Goal: Task Accomplishment & Management: Manage account settings

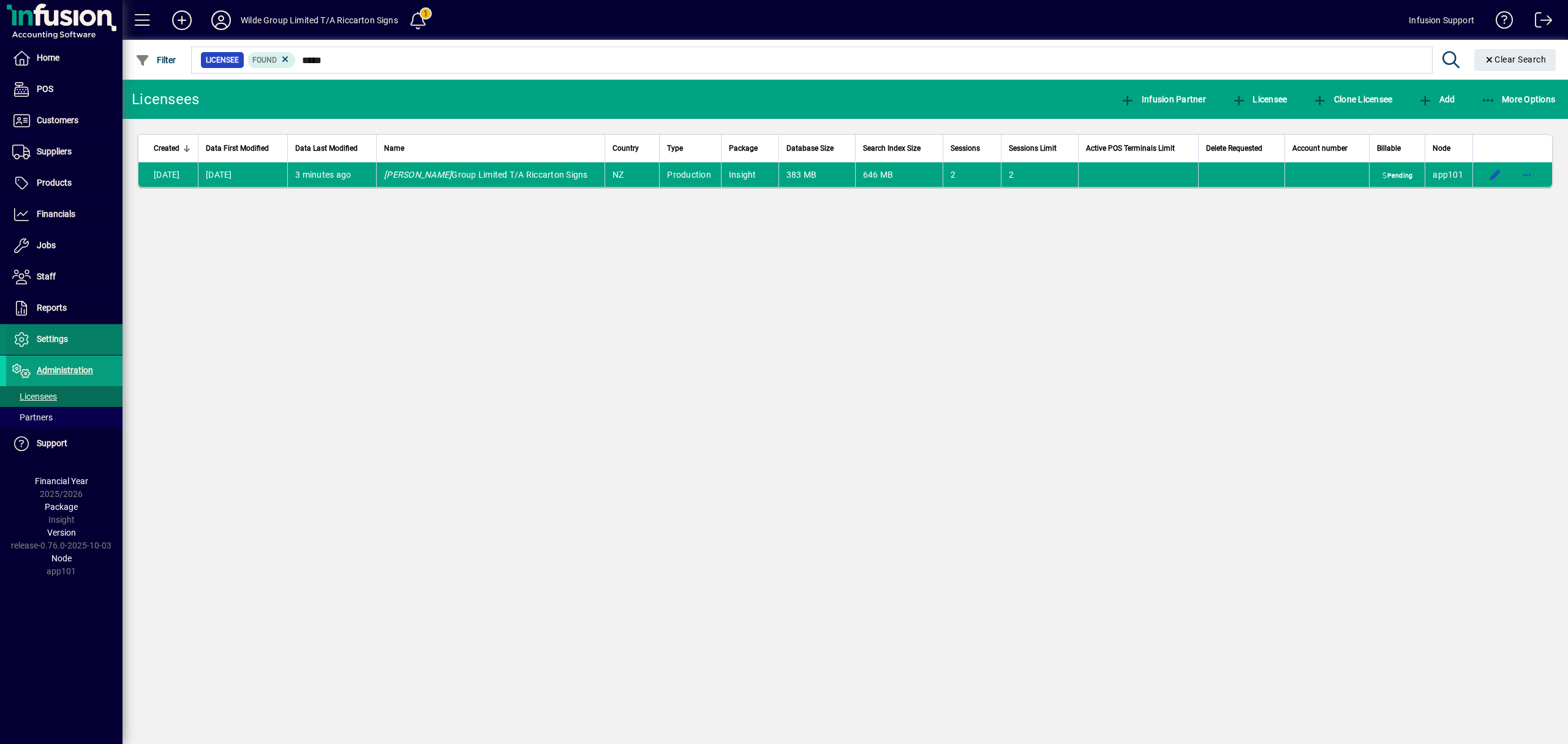
click at [55, 335] on span "Settings" at bounding box center [36, 340] width 62 height 15
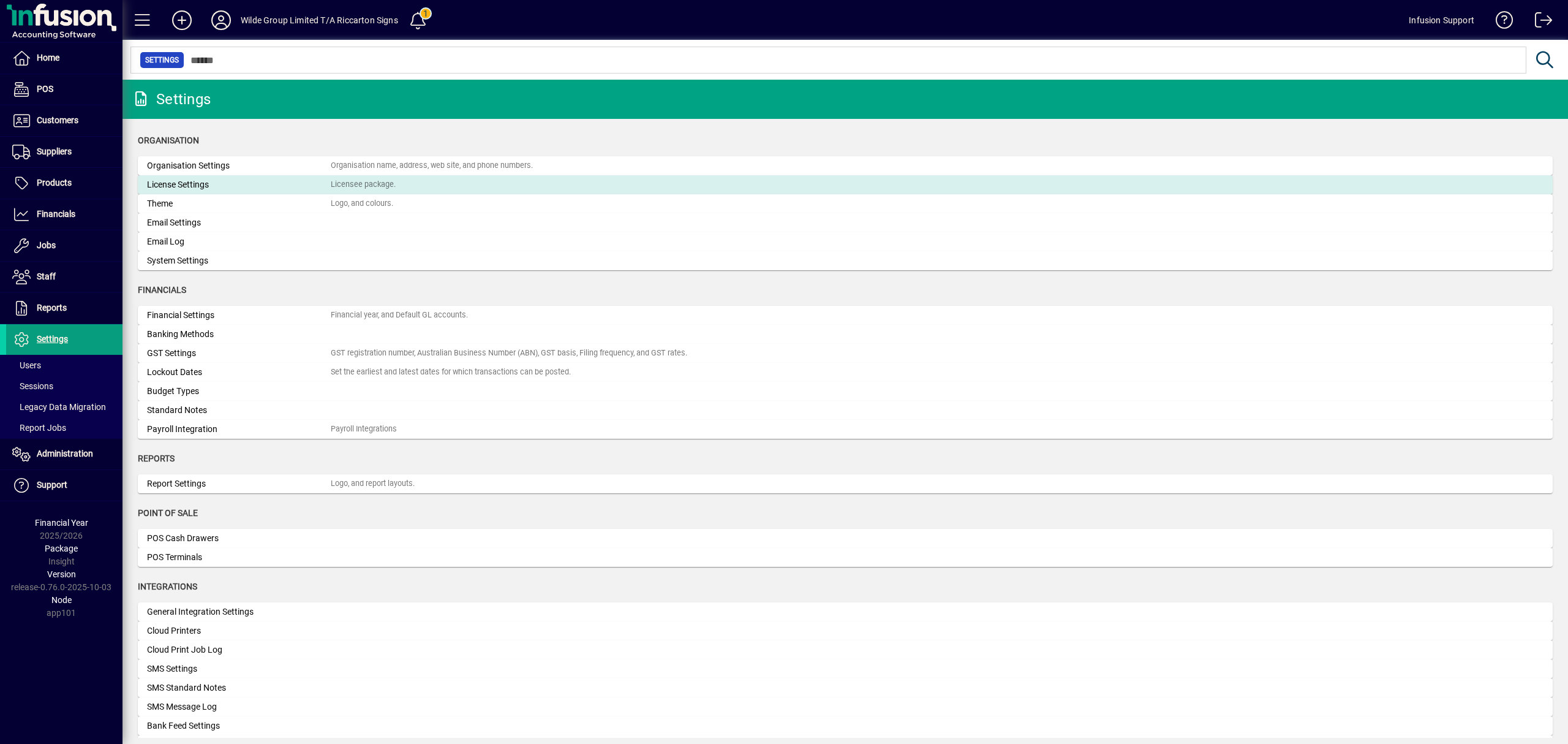
click at [351, 185] on div "Licensee package." at bounding box center [363, 184] width 65 height 12
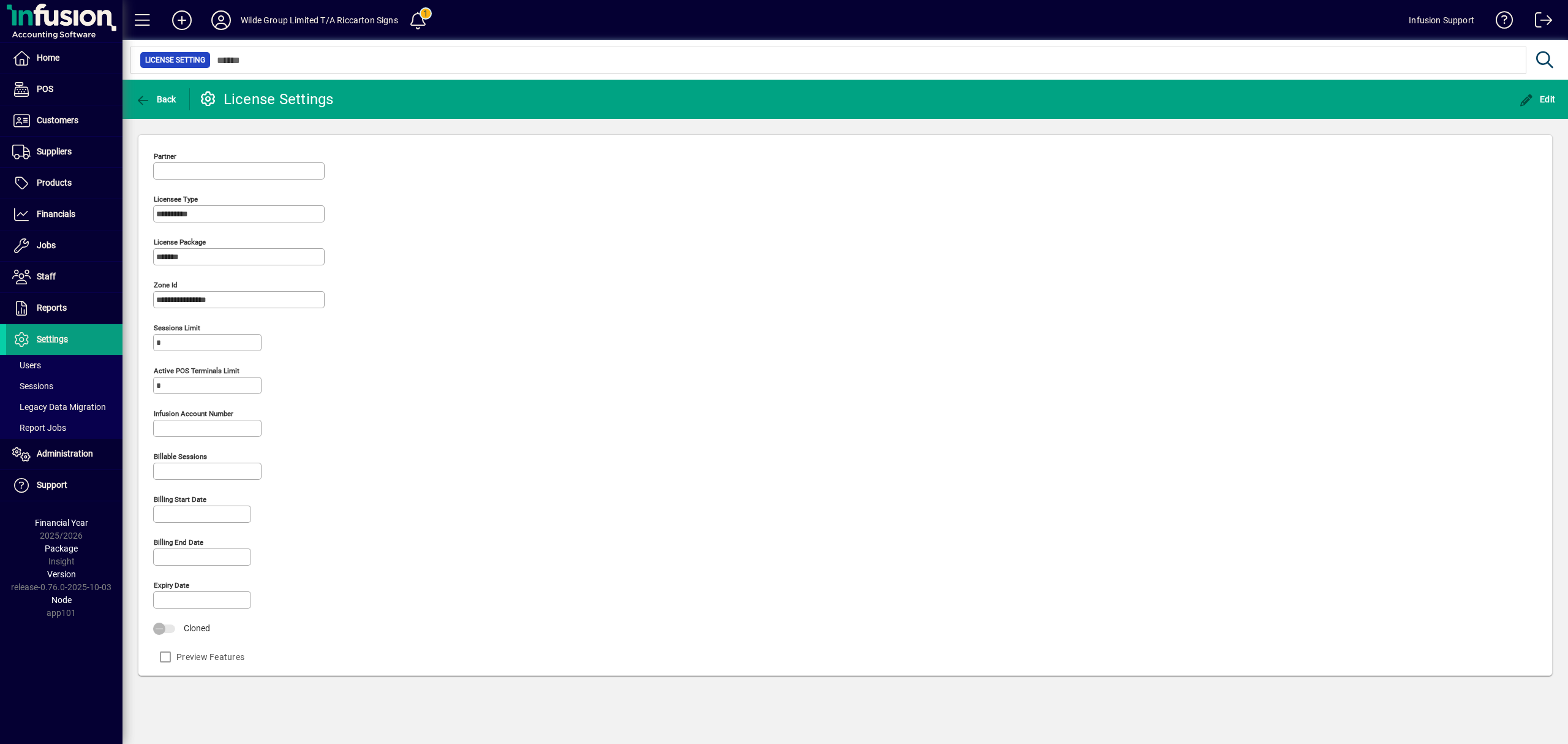
click at [174, 427] on input "Infusion account number" at bounding box center [208, 428] width 105 height 10
click at [1535, 93] on span "button" at bounding box center [1537, 99] width 43 height 30
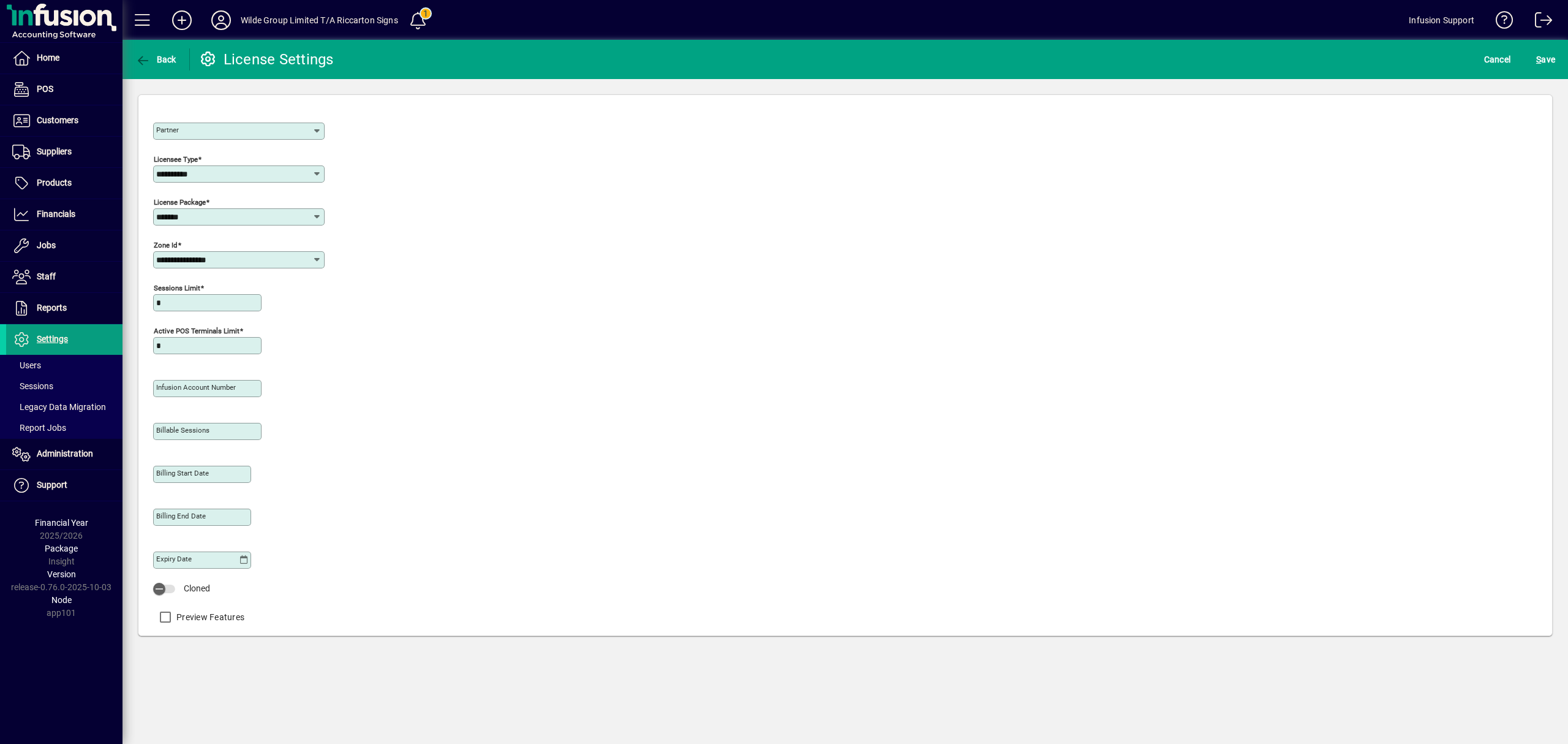
click at [196, 390] on mat-label "Infusion account number" at bounding box center [196, 387] width 79 height 8
click at [196, 390] on input "Infusion account number" at bounding box center [208, 389] width 105 height 10
type input "*****"
click at [1549, 56] on span "S ave" at bounding box center [1546, 60] width 19 height 20
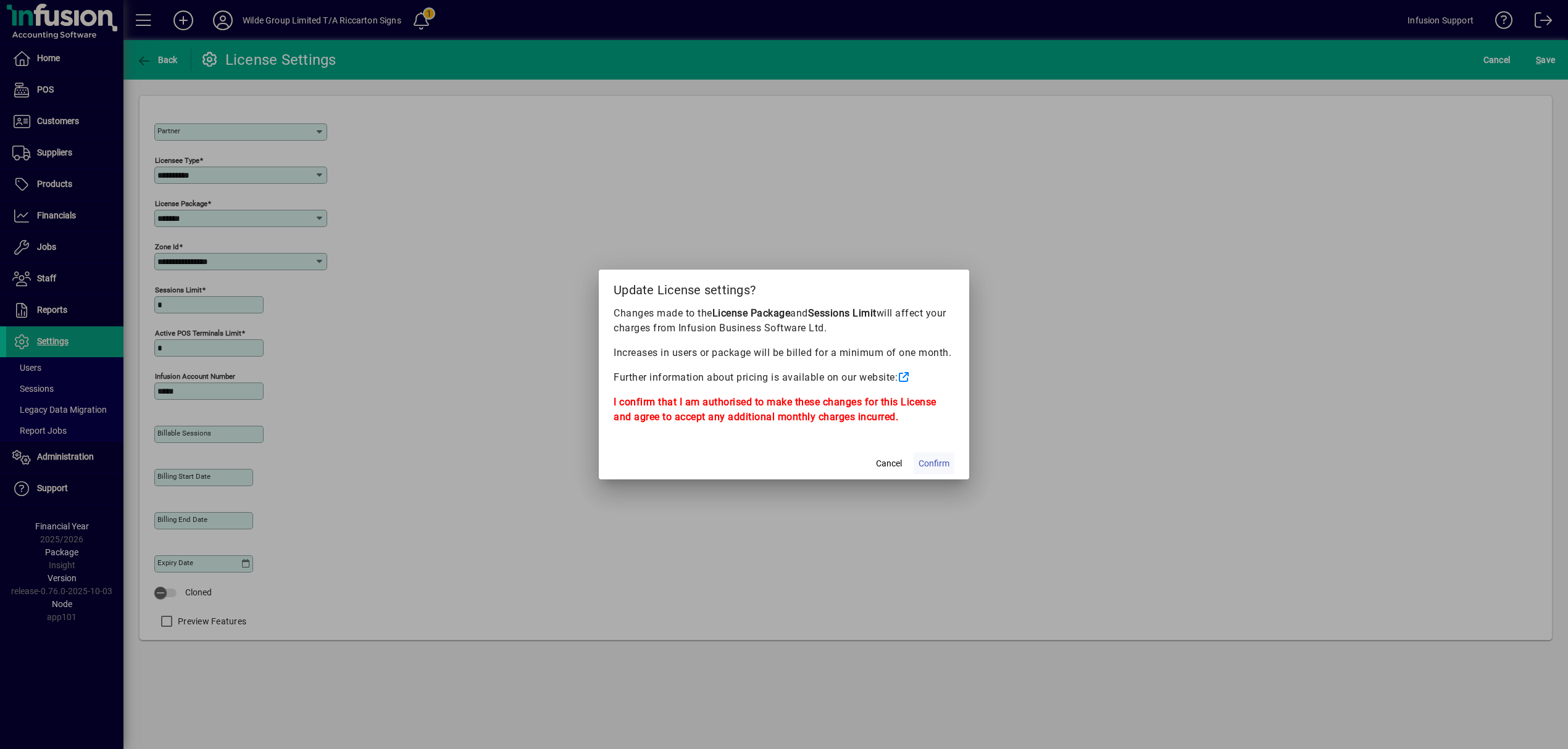
click at [943, 461] on span "Confirm" at bounding box center [933, 464] width 31 height 13
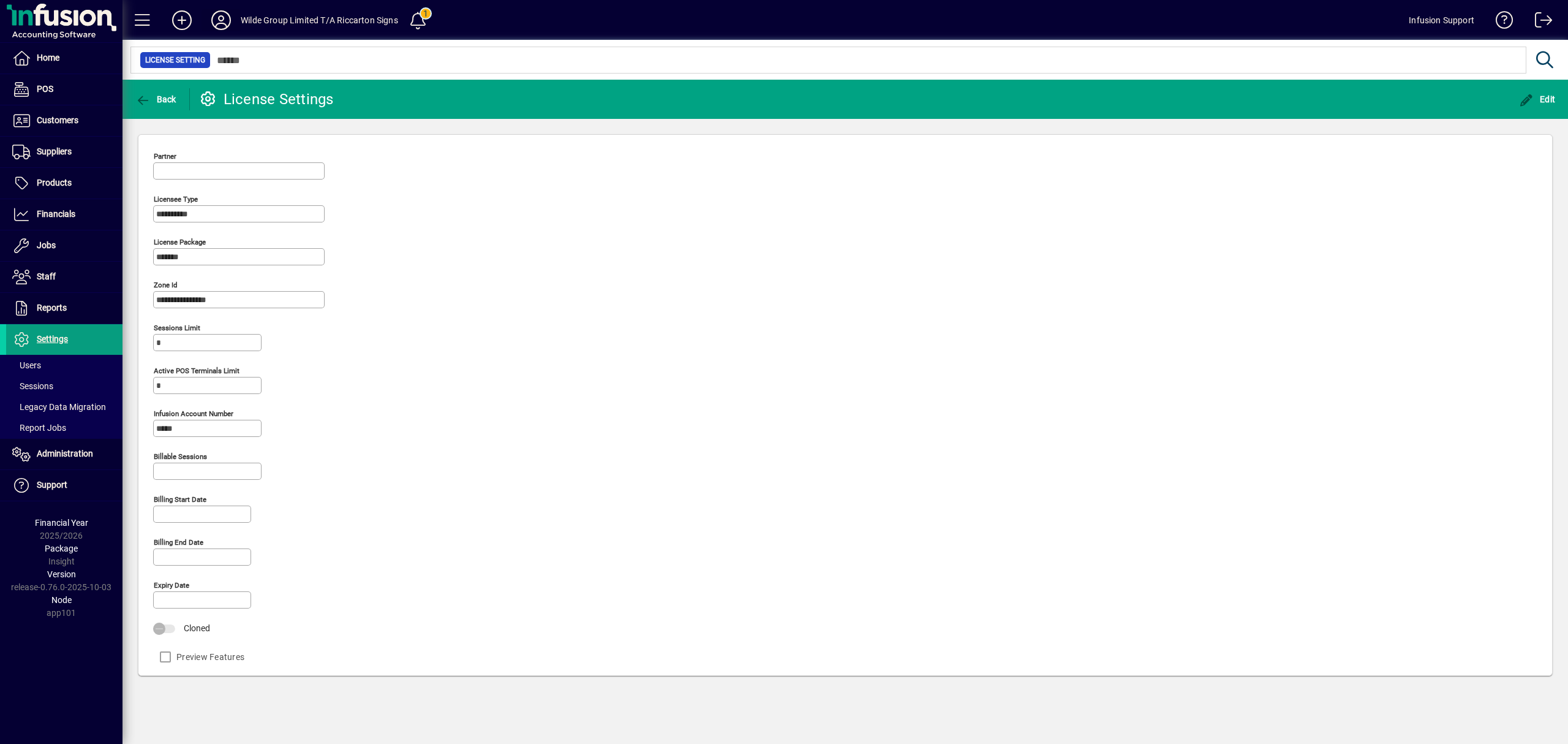
click at [222, 16] on icon at bounding box center [222, 21] width 25 height 20
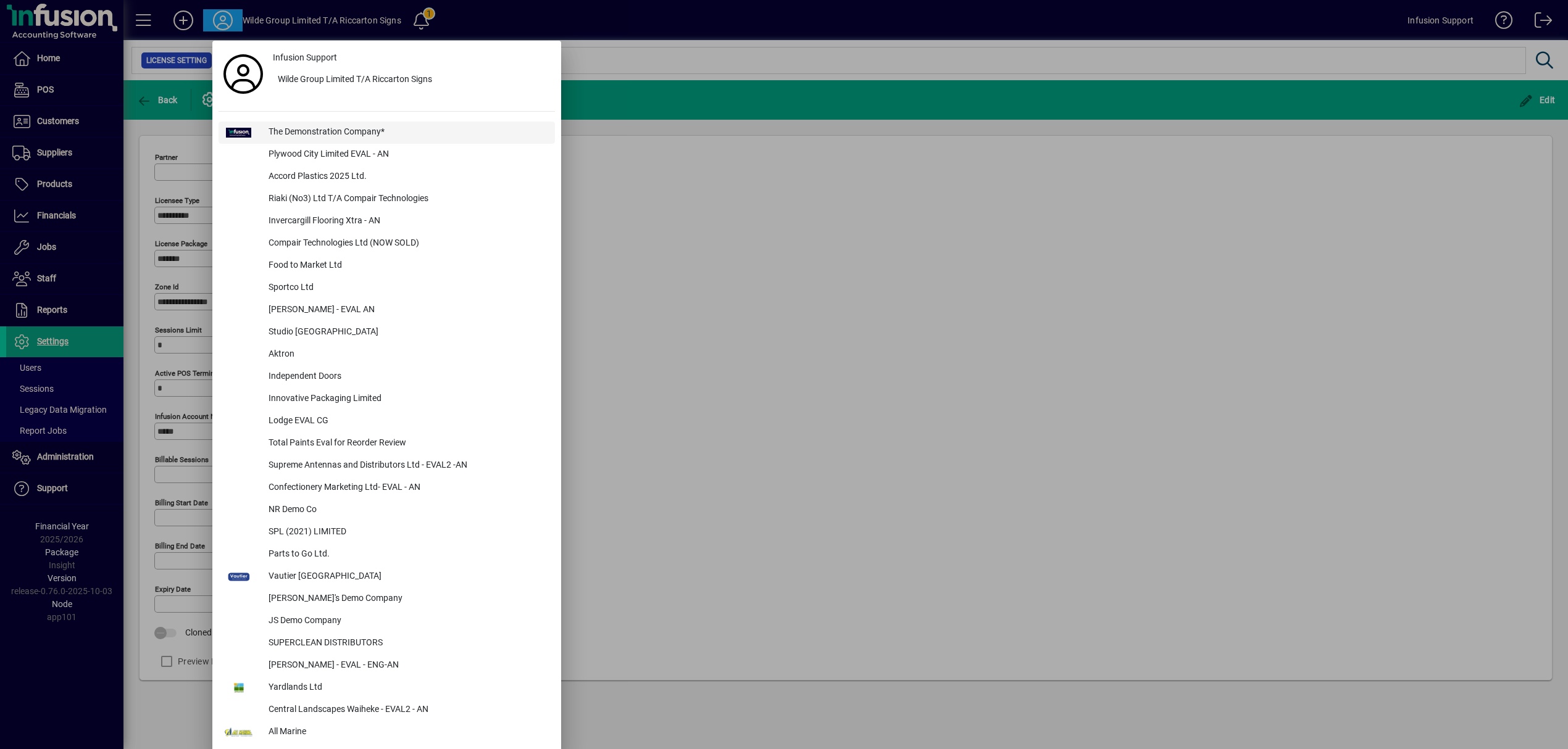
click at [311, 123] on div "The Demonstration Company*" at bounding box center [407, 132] width 296 height 22
